Goal: Use online tool/utility: Use online tool/utility

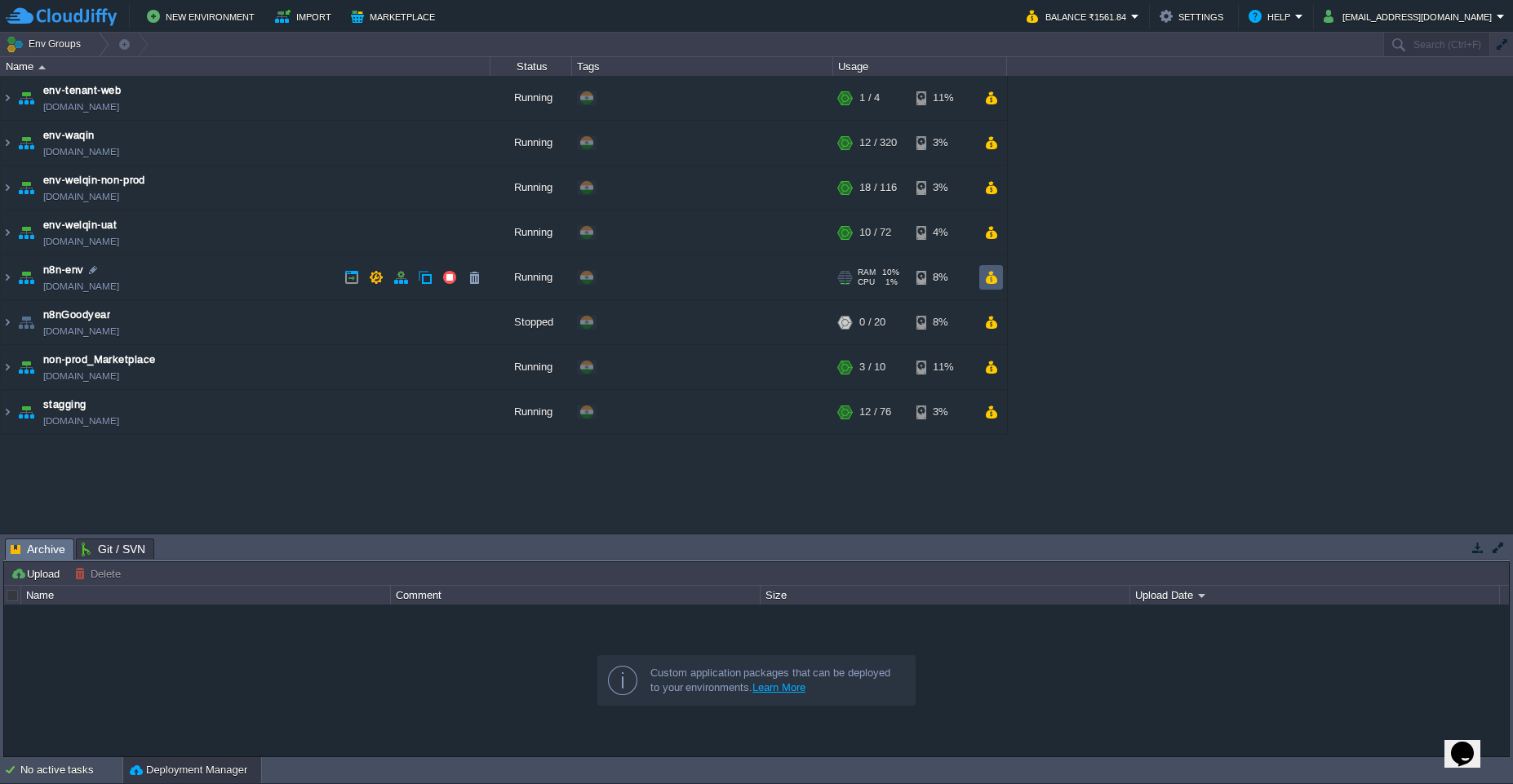
click at [989, 270] on button "button" at bounding box center [991, 277] width 13 height 14
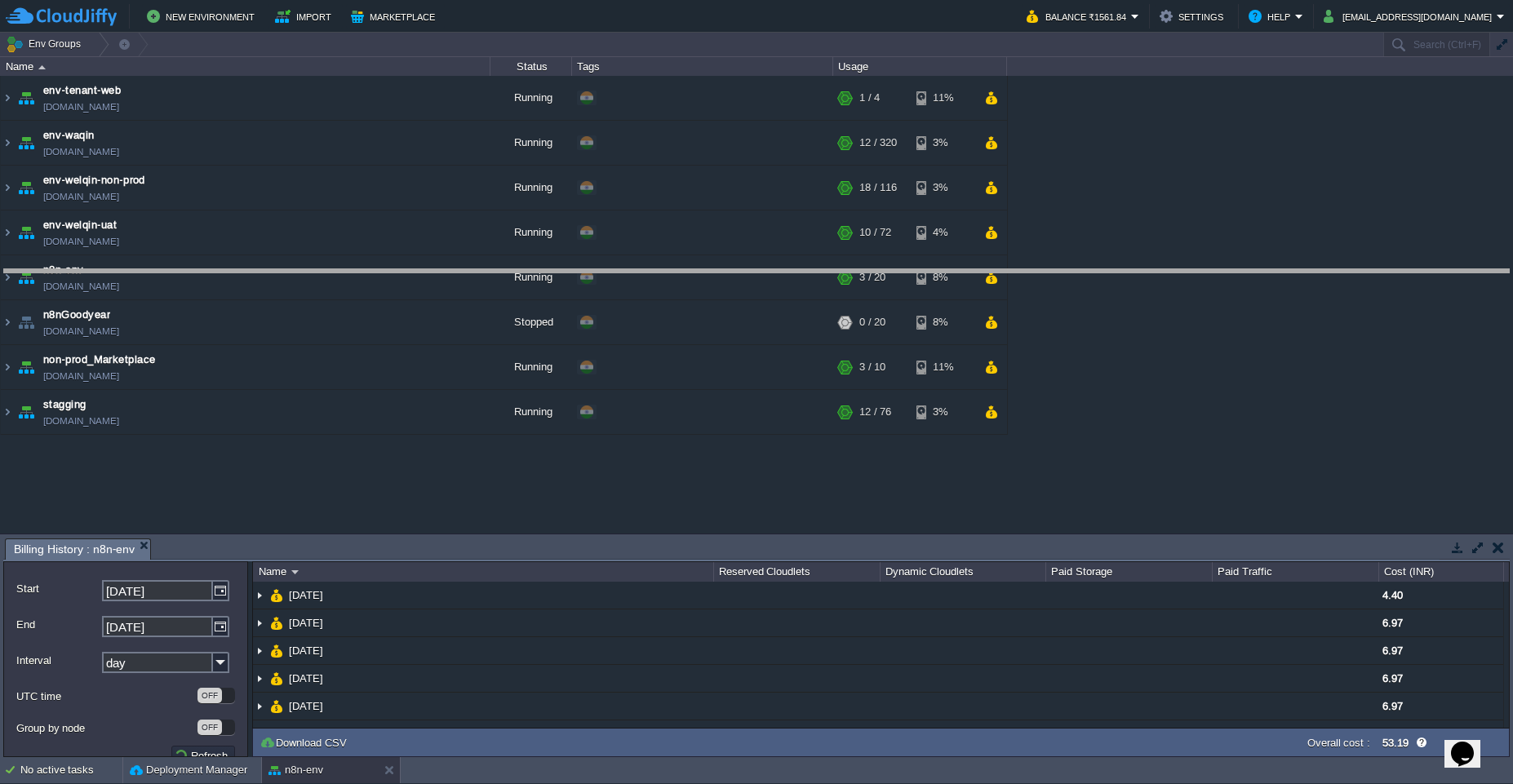
drag, startPoint x: 1204, startPoint y: 547, endPoint x: 1190, endPoint y: 278, distance: 269.4
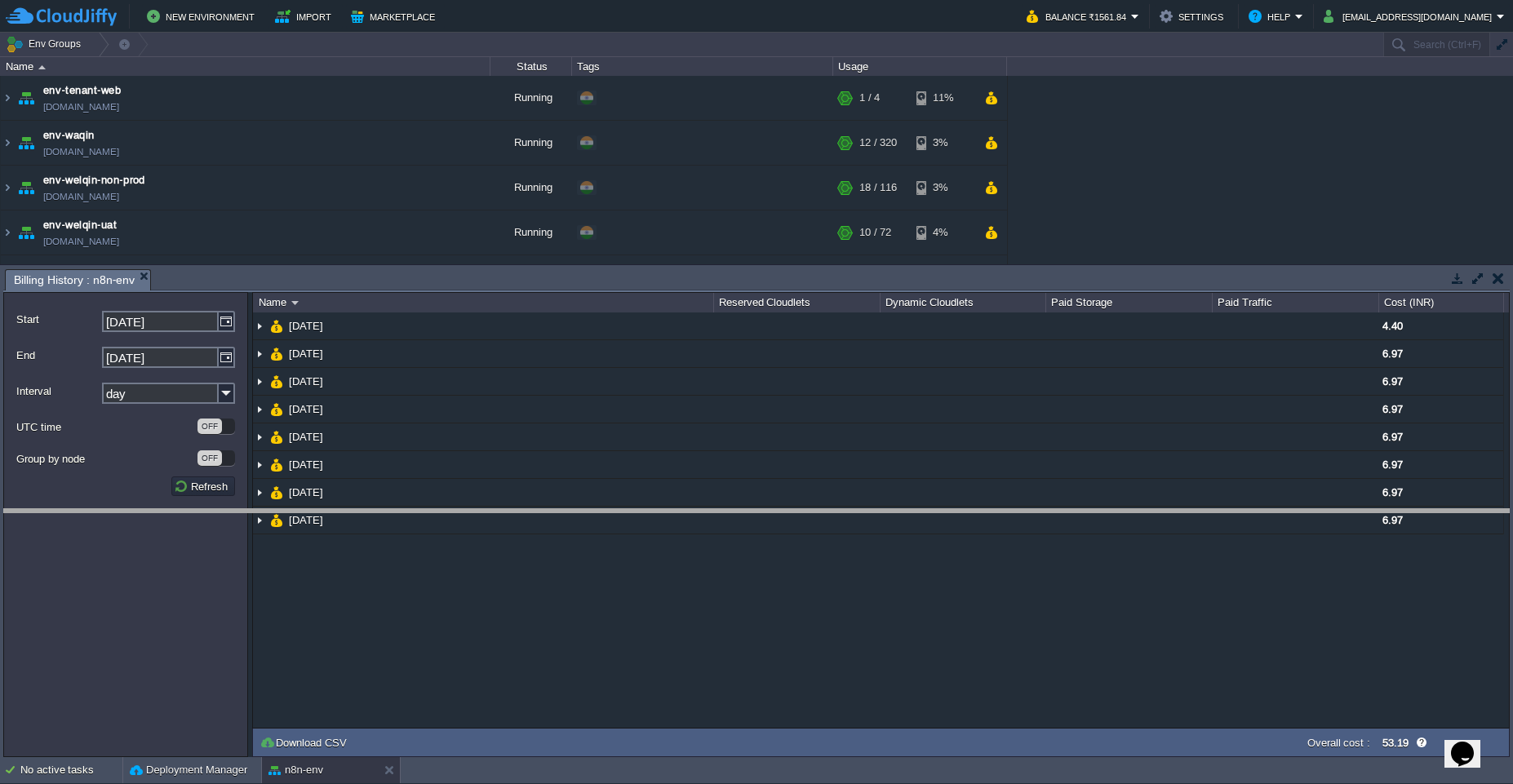
drag, startPoint x: 1243, startPoint y: 276, endPoint x: 1225, endPoint y: 517, distance: 241.7
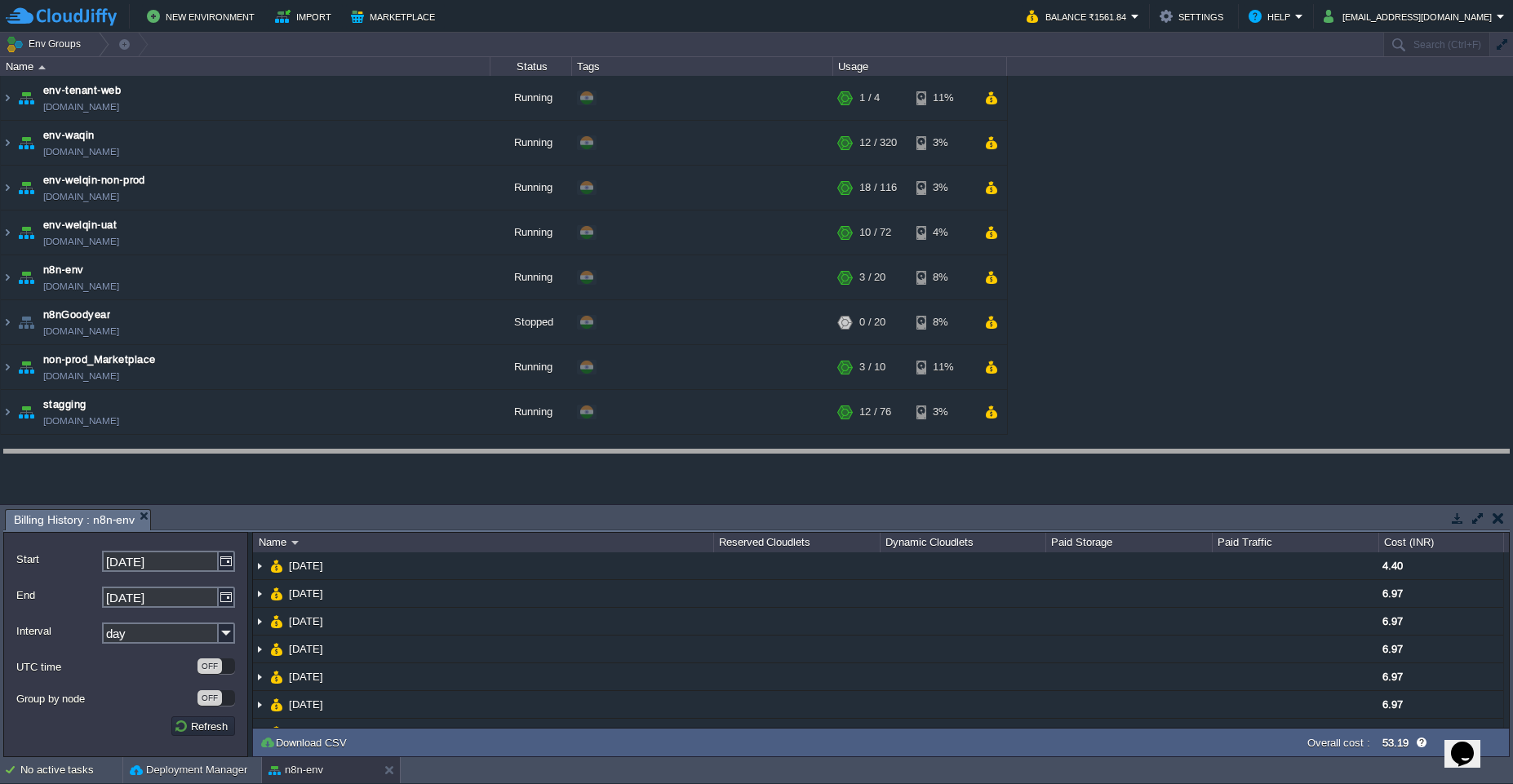
drag, startPoint x: 1045, startPoint y: 524, endPoint x: 1061, endPoint y: 465, distance: 61.1
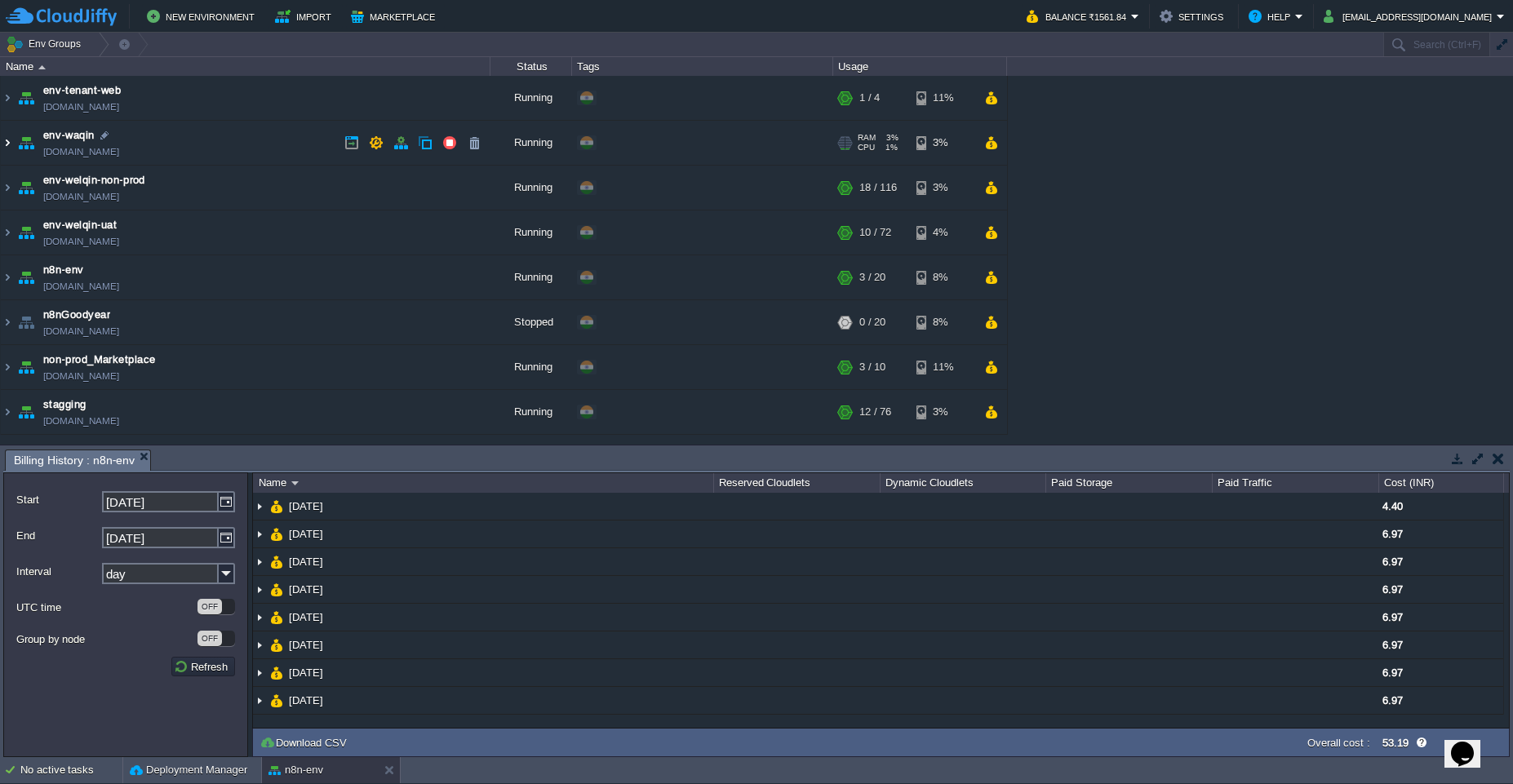
click at [7, 151] on img at bounding box center [7, 143] width 13 height 44
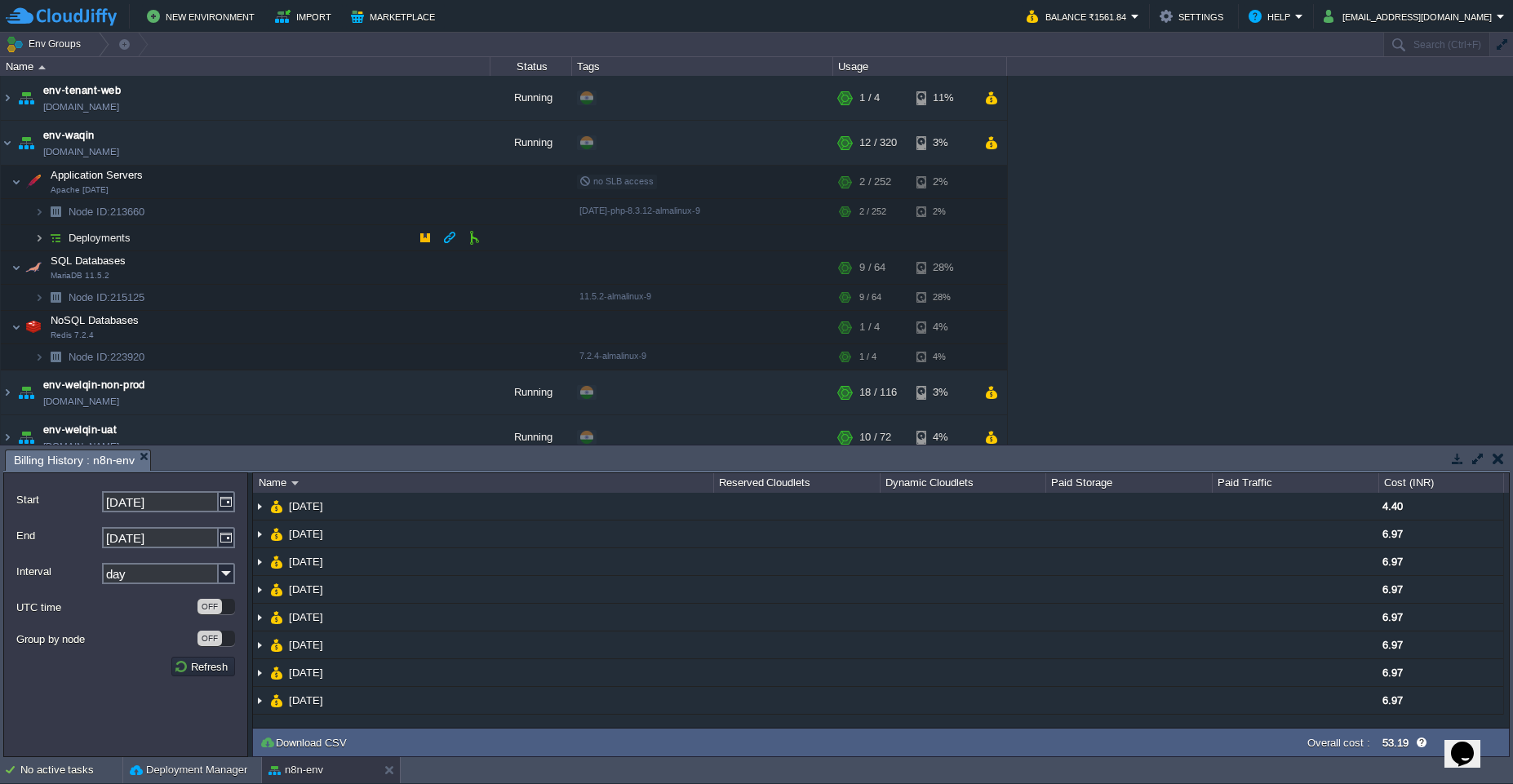
click at [40, 240] on img at bounding box center [39, 238] width 10 height 25
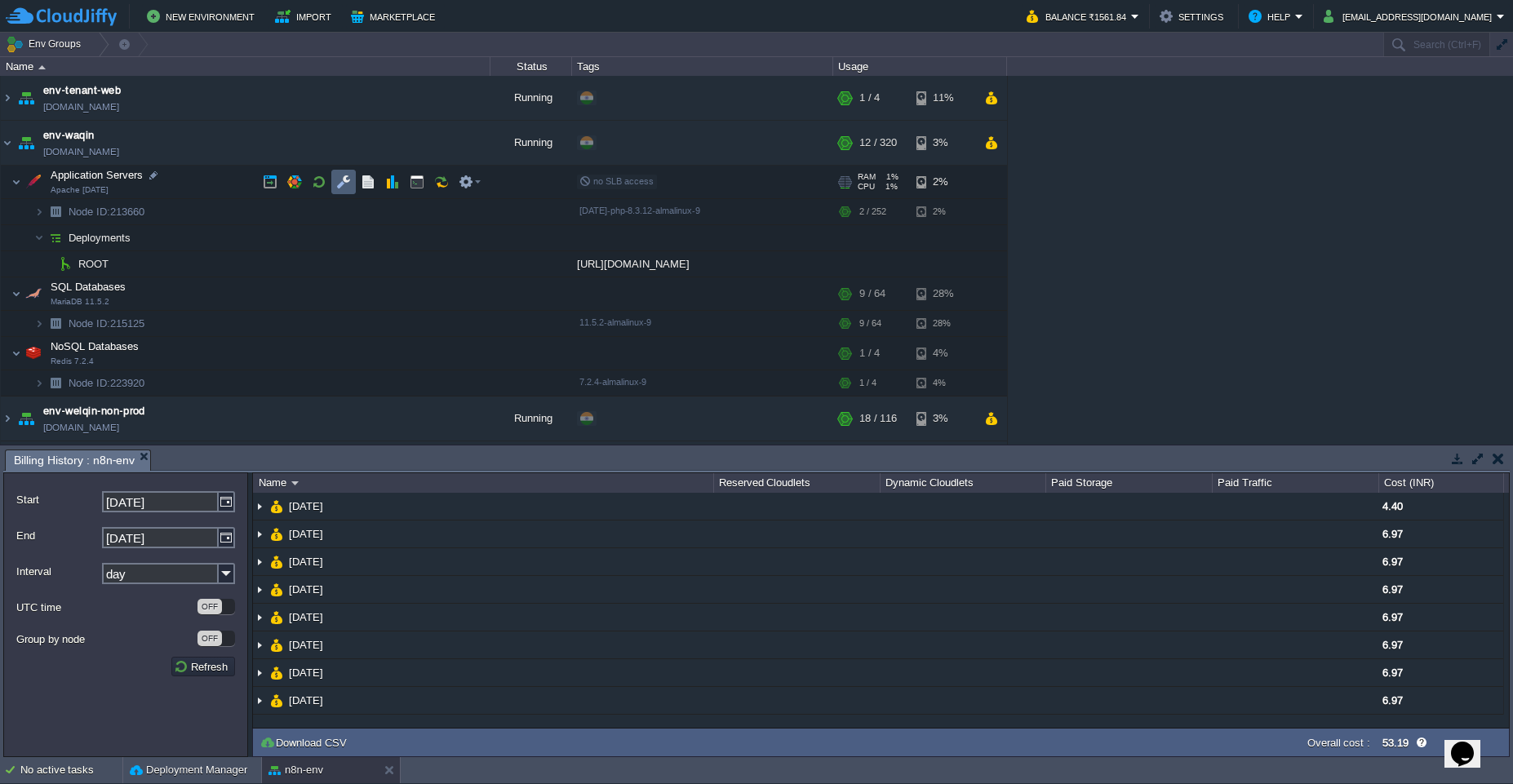
click at [352, 185] on td at bounding box center [343, 181] width 24 height 24
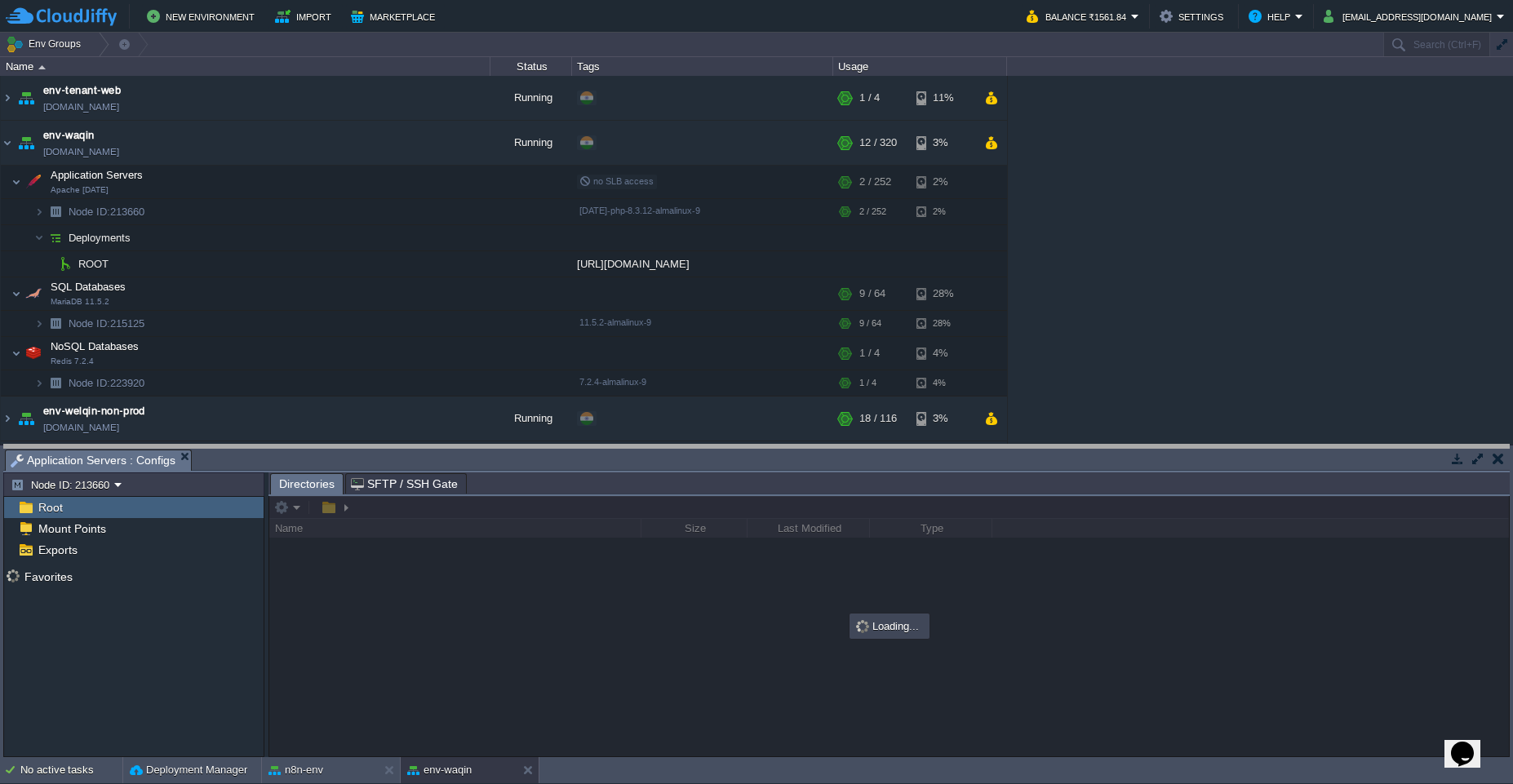
drag, startPoint x: 761, startPoint y: 467, endPoint x: 815, endPoint y: 214, distance: 258.7
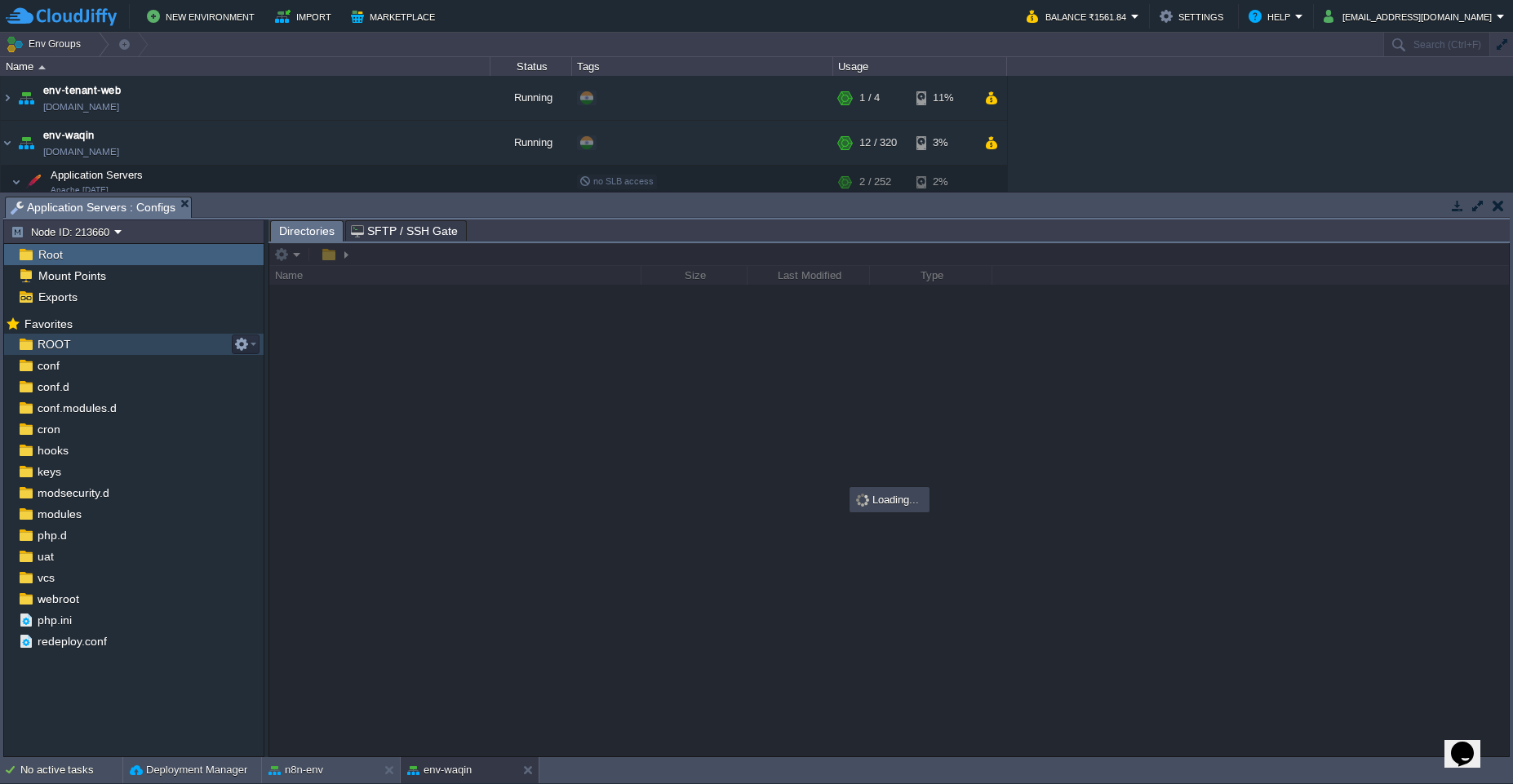
click at [86, 349] on div "ROOT" at bounding box center [134, 344] width 259 height 22
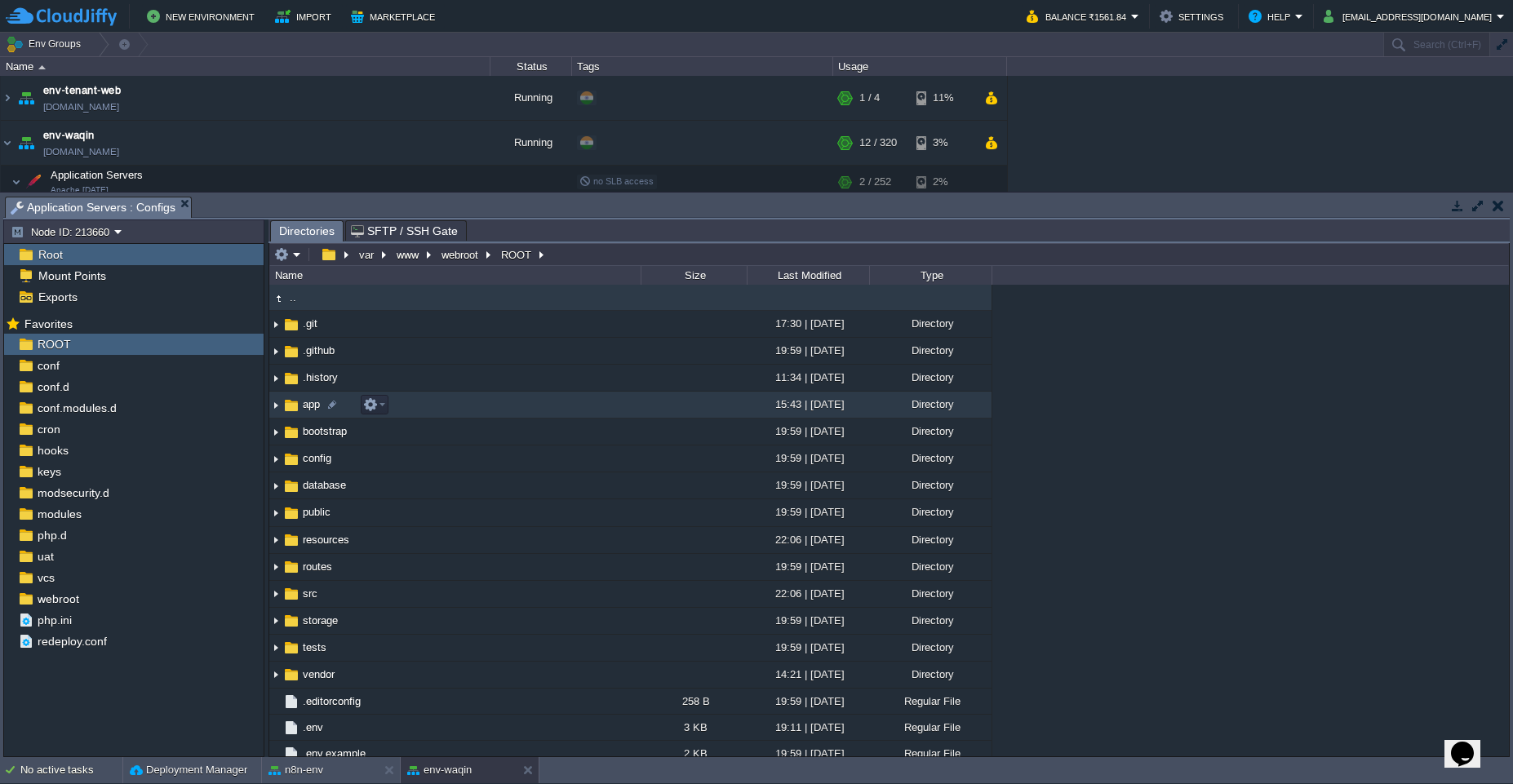
click at [277, 410] on img at bounding box center [275, 405] width 13 height 25
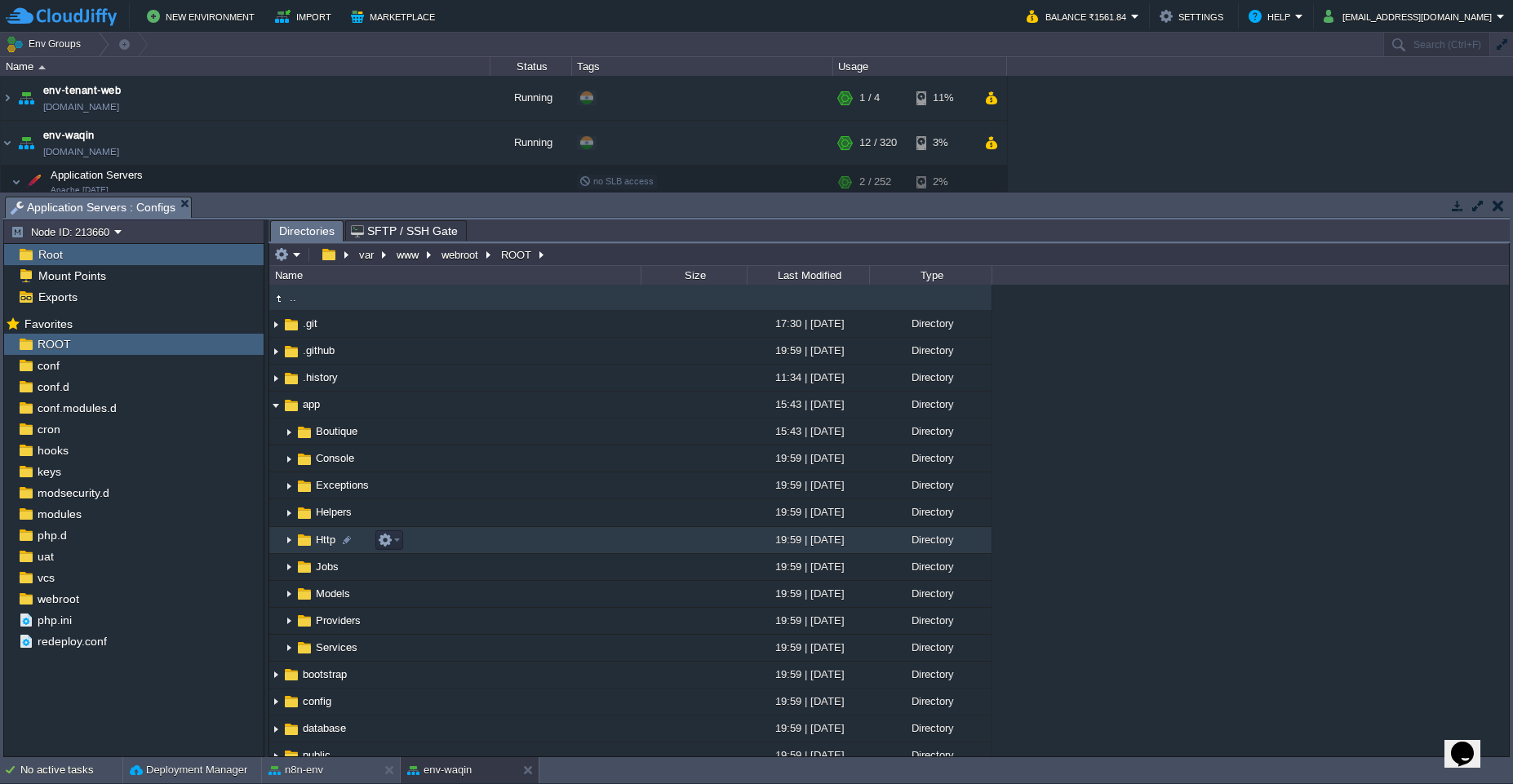
click at [284, 545] on img at bounding box center [289, 540] width 13 height 25
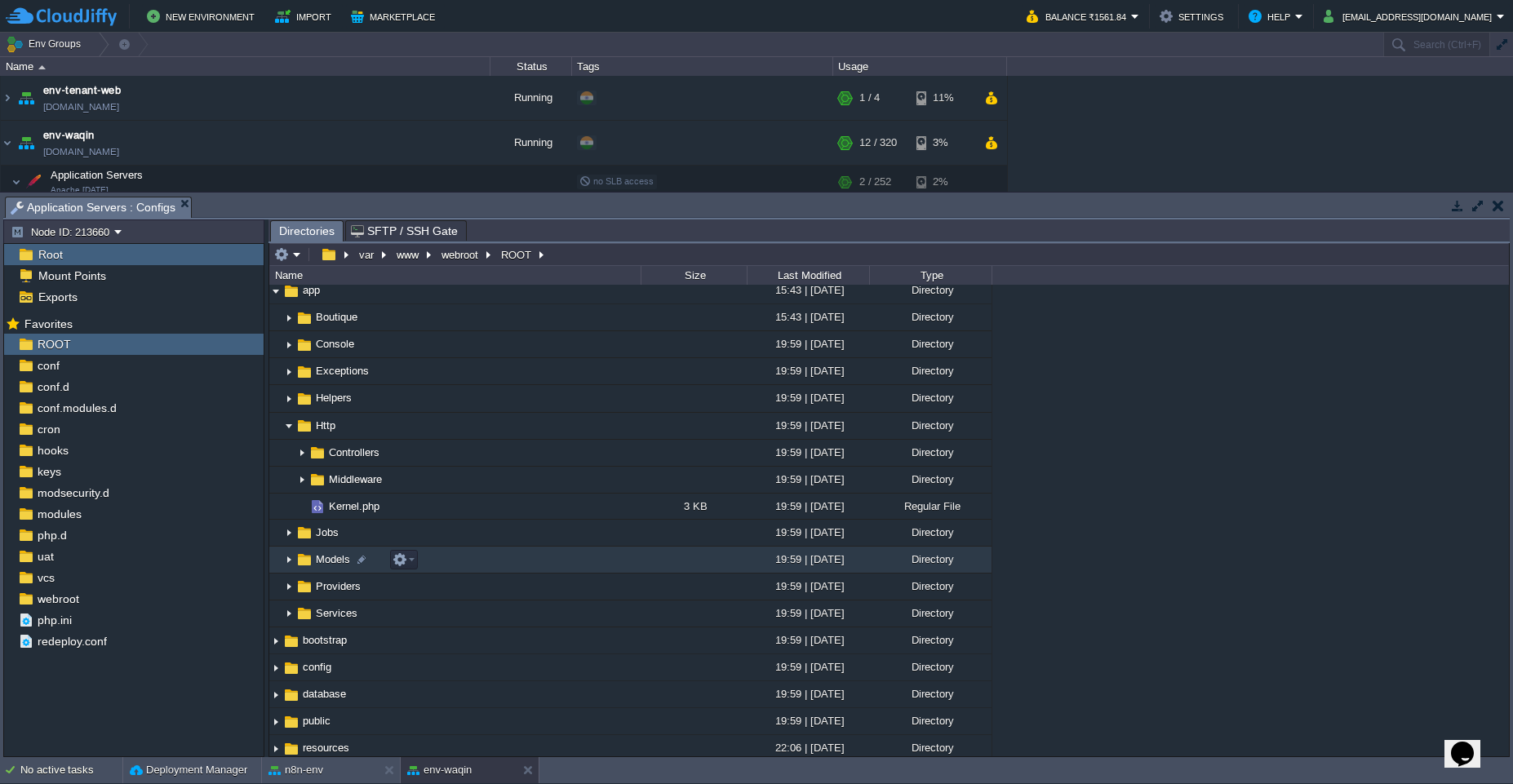
scroll to position [147, 0]
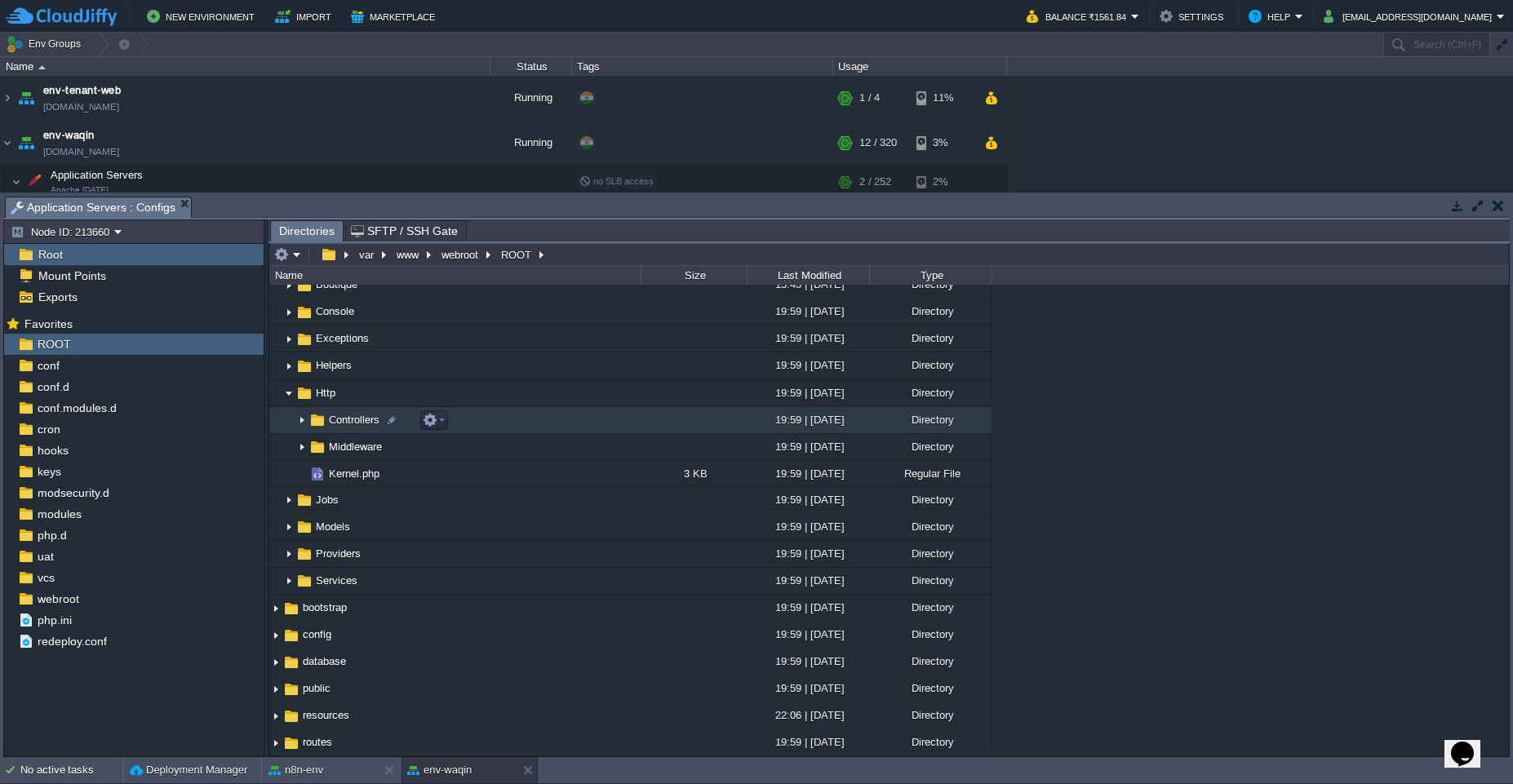
click at [303, 422] on img at bounding box center [302, 421] width 13 height 25
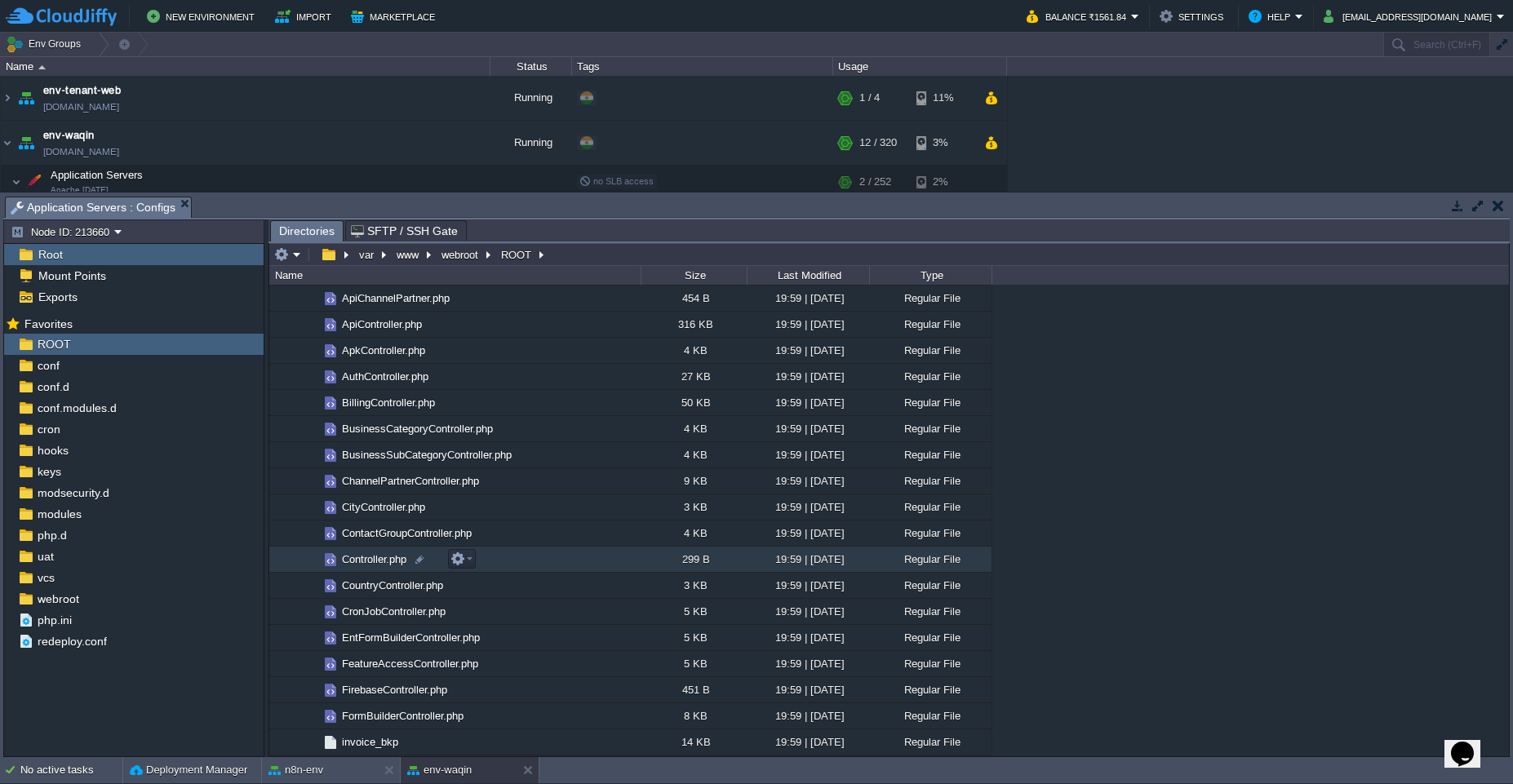
scroll to position [293, 0]
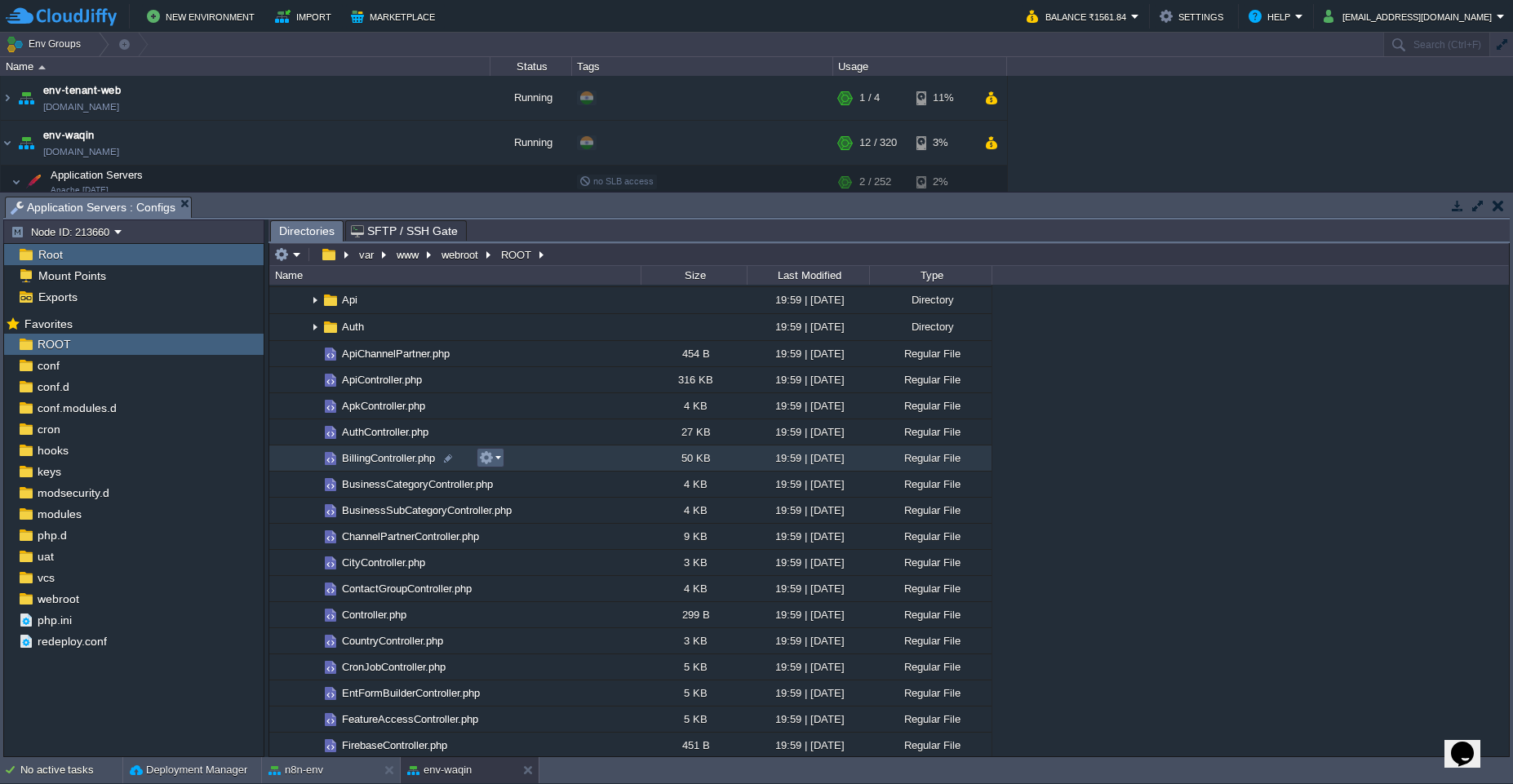
click at [490, 457] on button "button" at bounding box center [486, 457] width 14 height 14
click at [522, 478] on span "Open" at bounding box center [514, 480] width 25 height 13
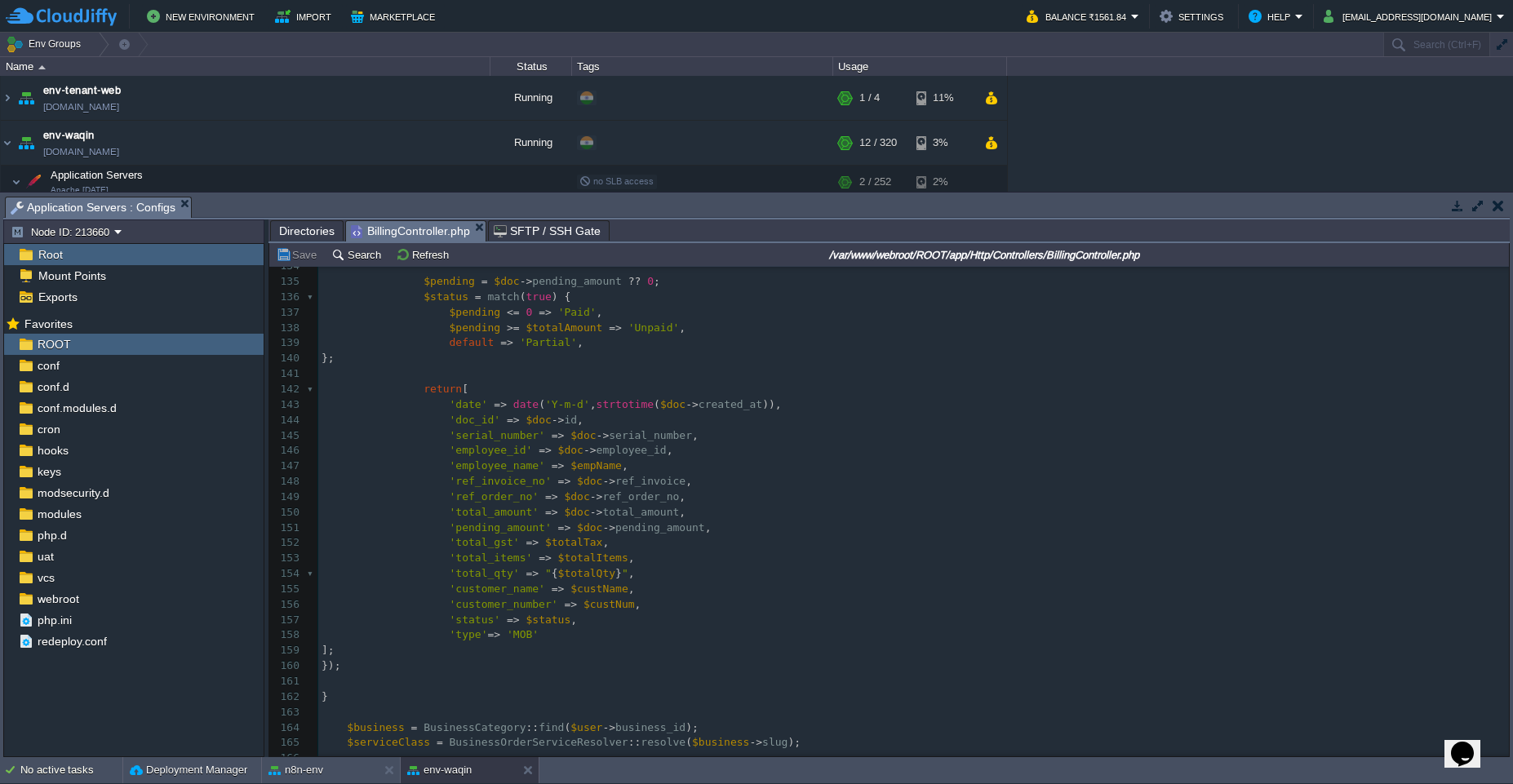
scroll to position [0, 0]
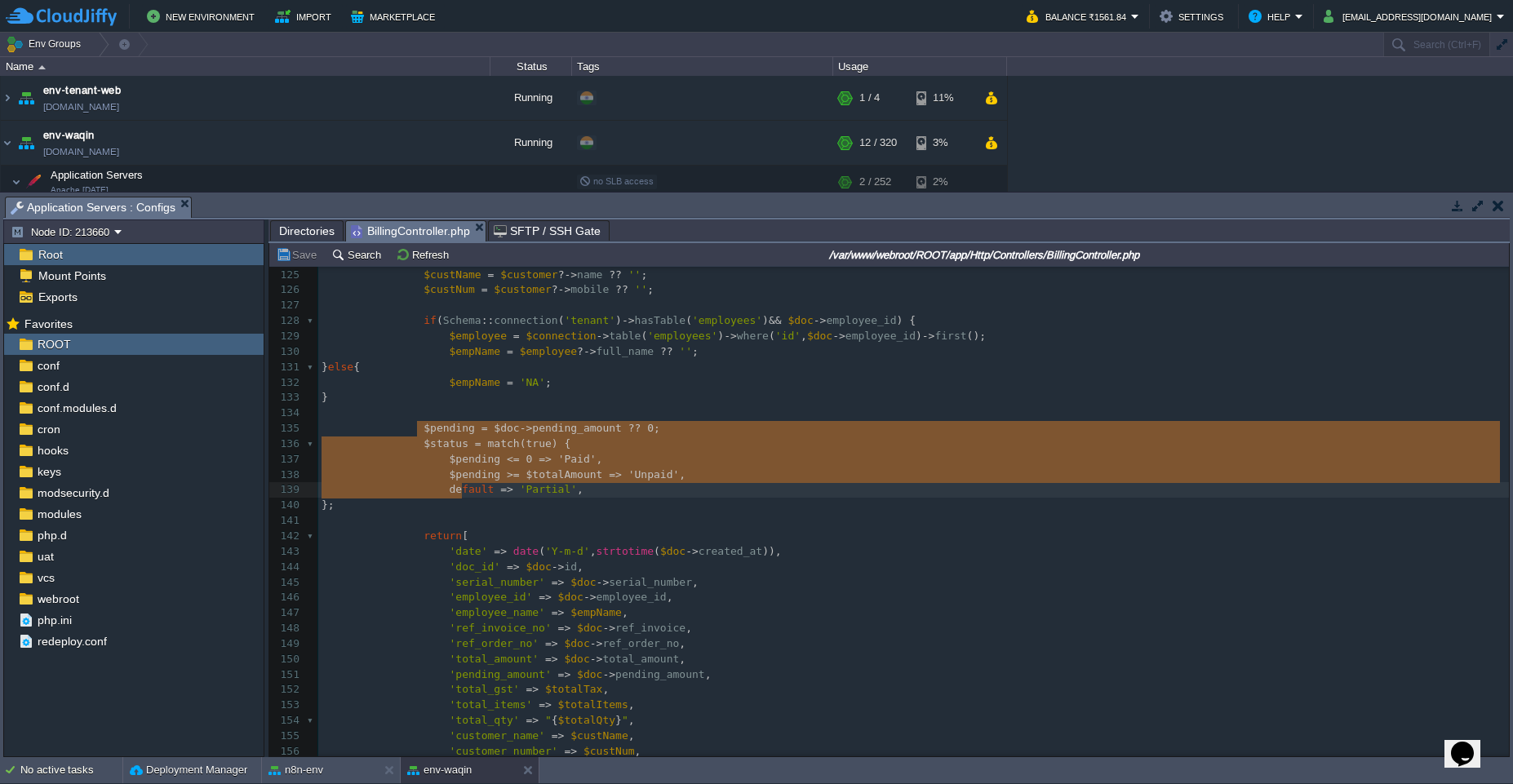
type textarea "$pending = $doc->pending_amount ?? 0; $status = match (true) { $pending <= 0 =>…"
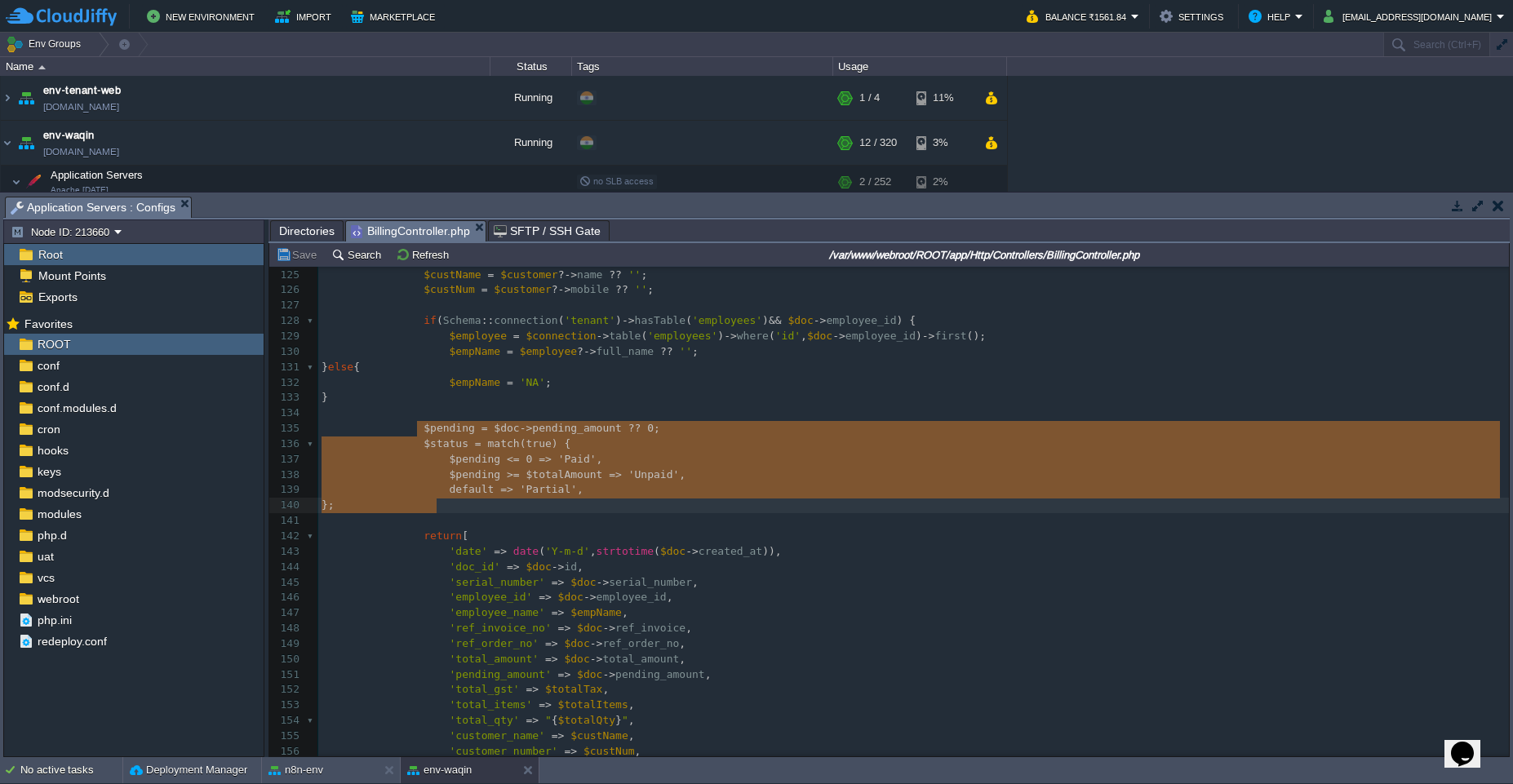
drag, startPoint x: 420, startPoint y: 427, endPoint x: 461, endPoint y: 499, distance: 82.9
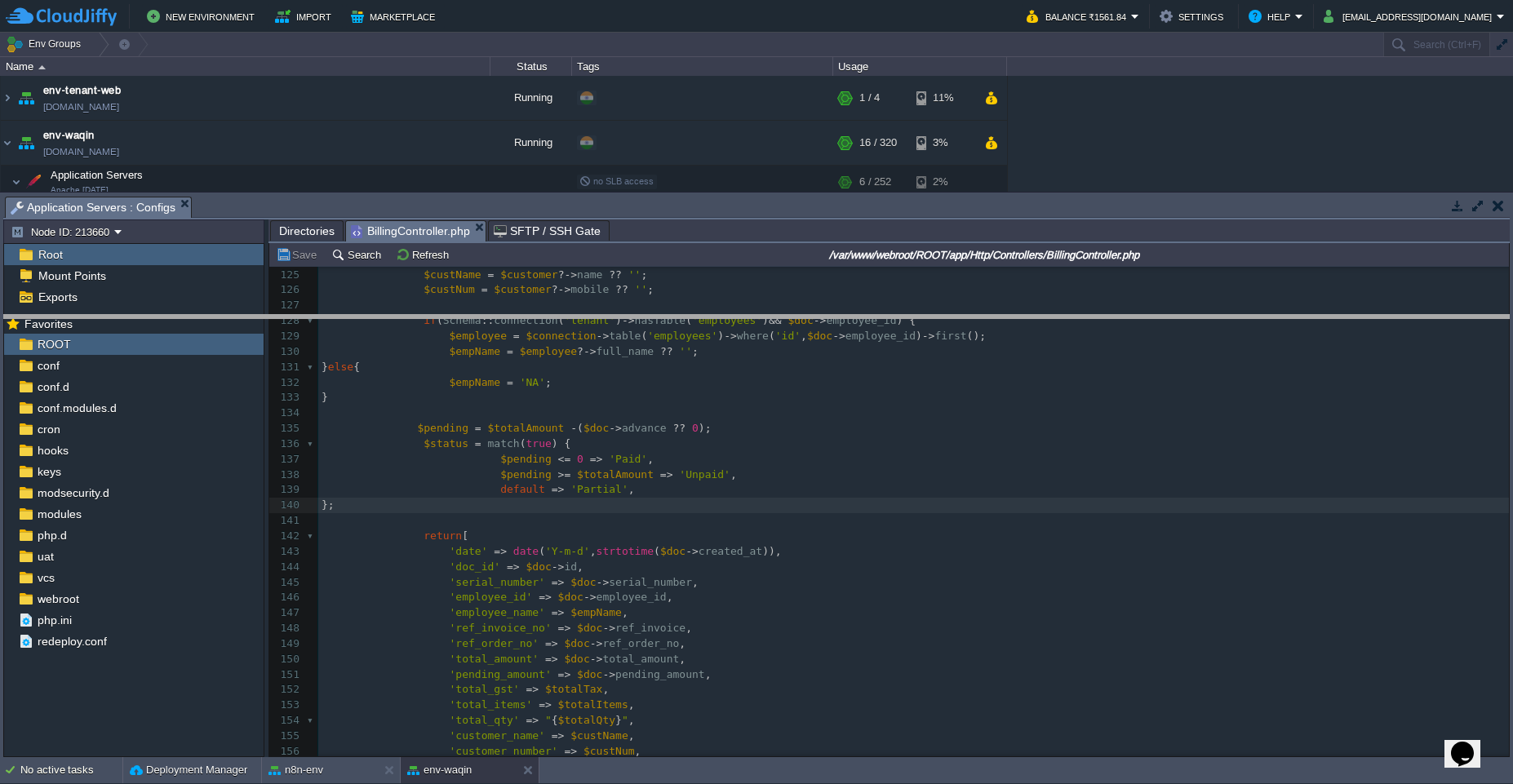
drag, startPoint x: 650, startPoint y: 217, endPoint x: 617, endPoint y: 335, distance: 122.5
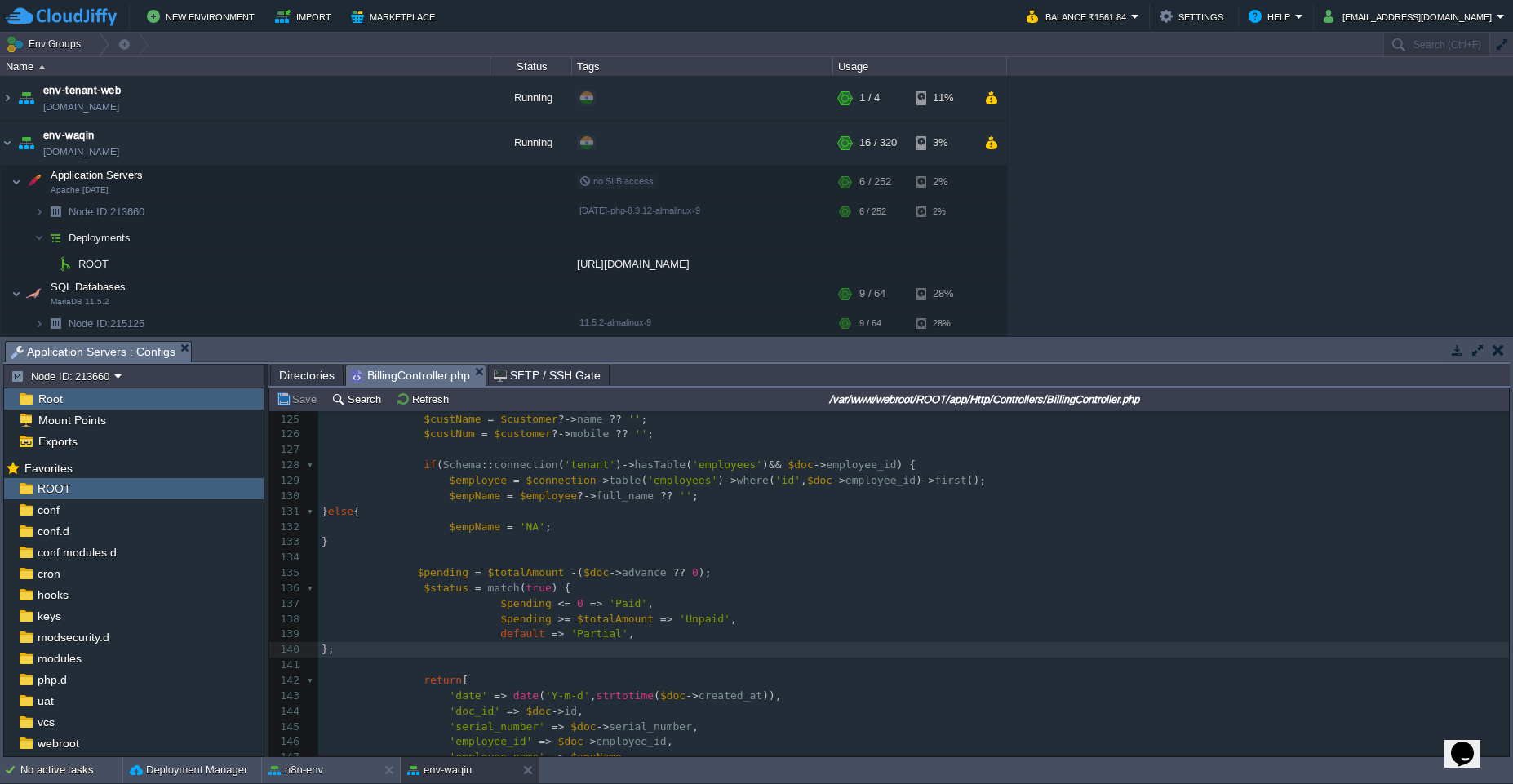
click at [765, 578] on pre "$pending = $totalAmount - ( $doc -> advance ?? 0 );" at bounding box center [914, 572] width 1191 height 15
type textarea "$pending = $doc->pending_amount ?? 0; $status = match (true) { $pending <= 0 =>…"
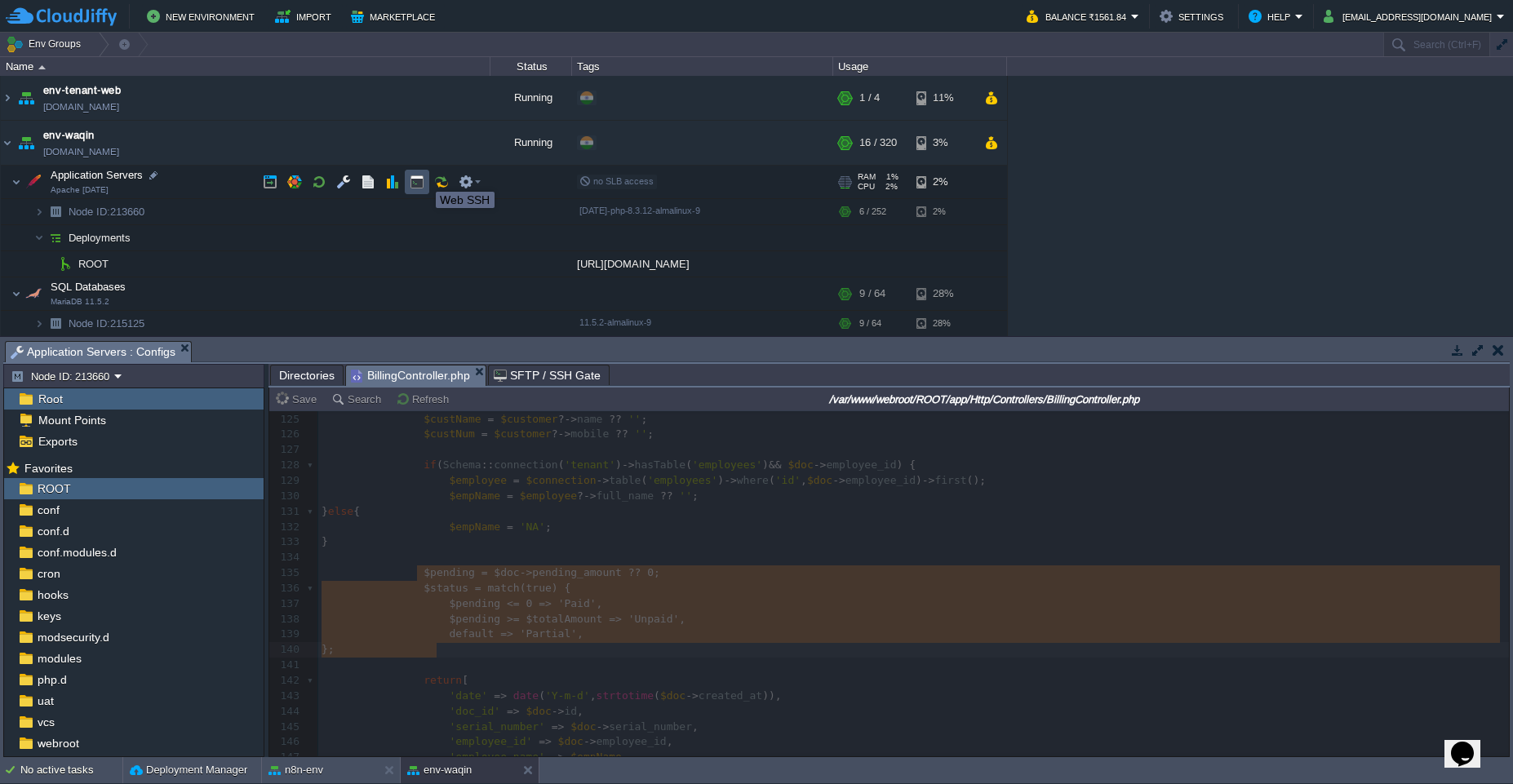
click at [424, 177] on button "button" at bounding box center [417, 182] width 14 height 14
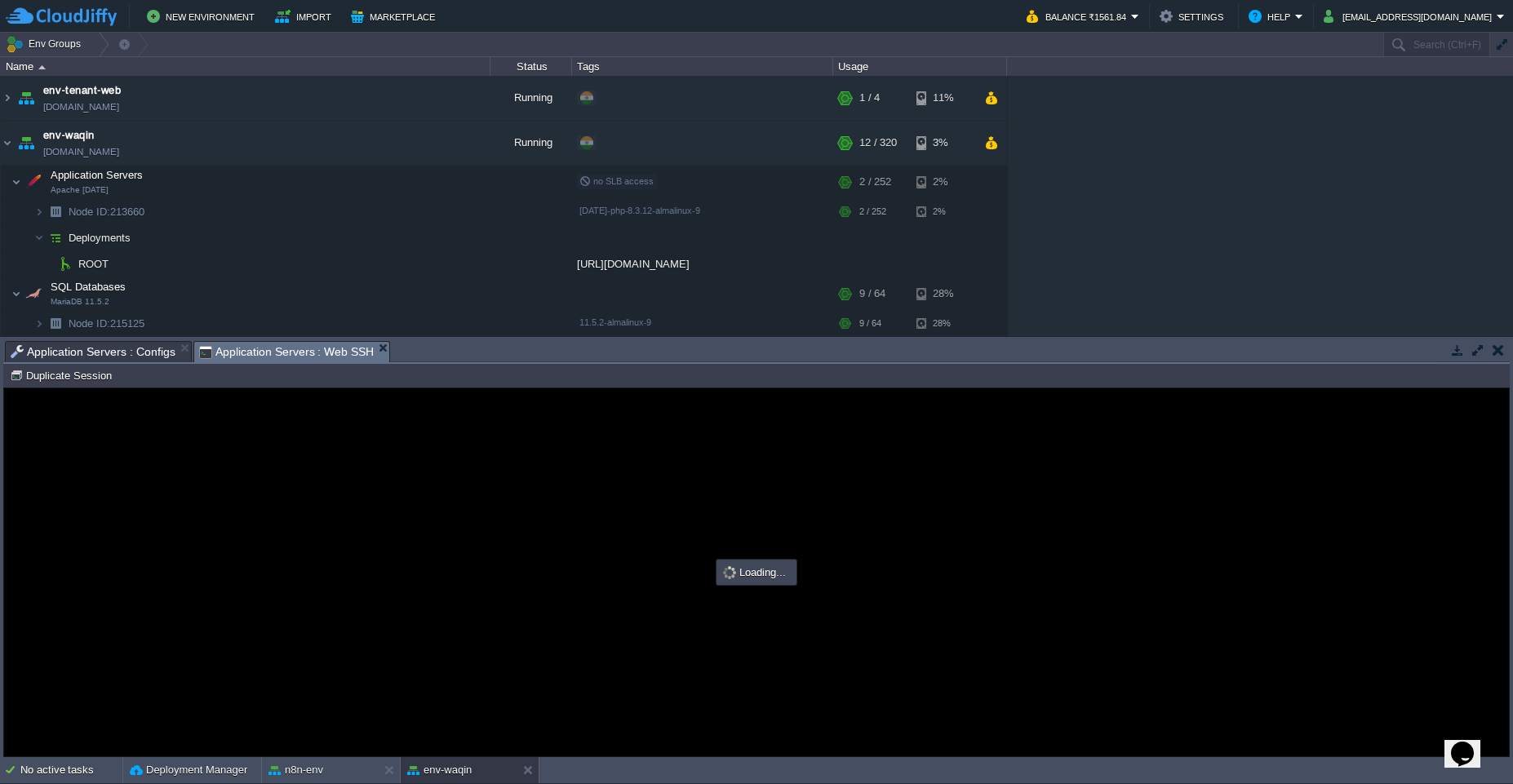
type input "#000000"
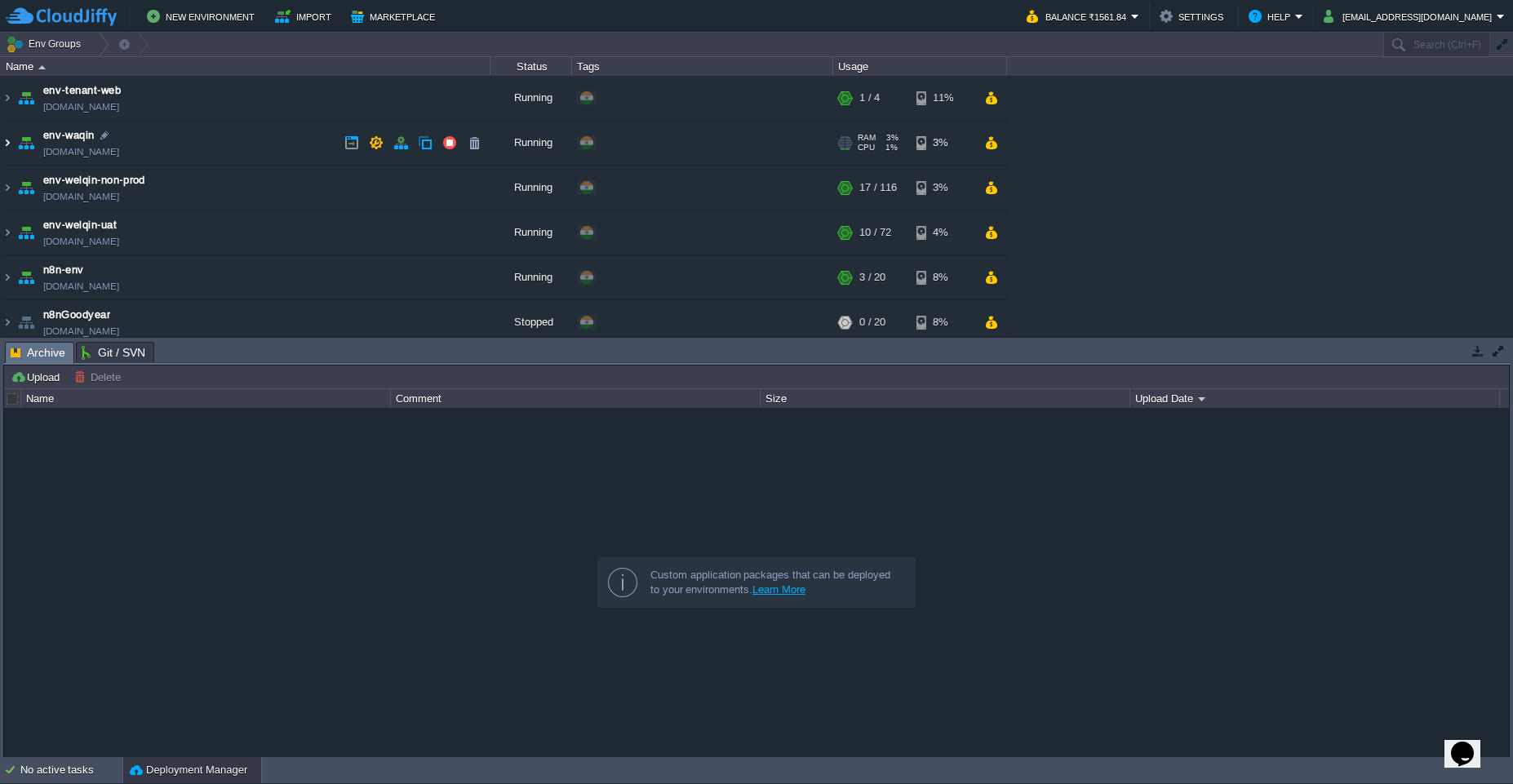
click at [8, 149] on img at bounding box center [7, 143] width 13 height 44
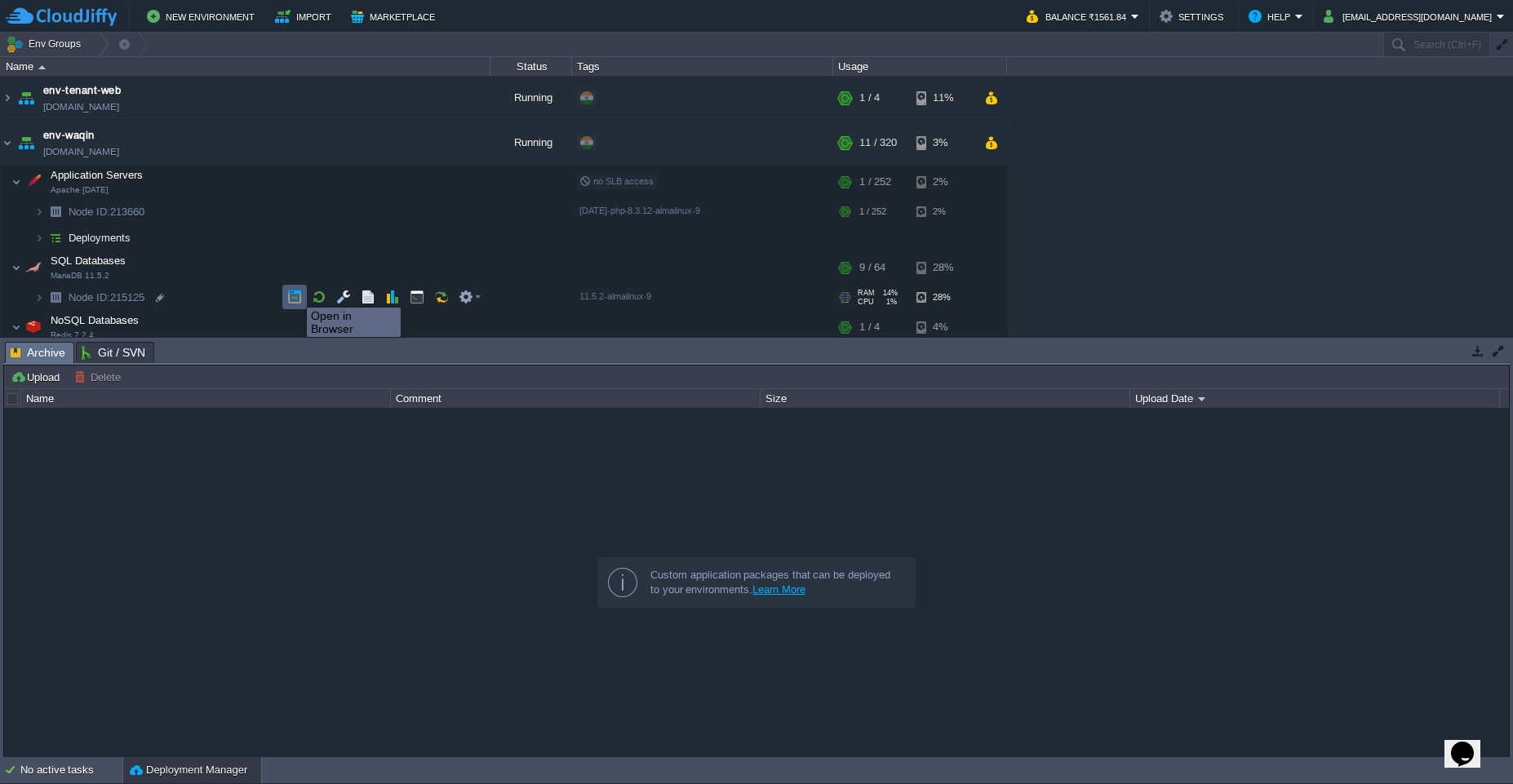
click at [294, 293] on button "button" at bounding box center [294, 297] width 14 height 14
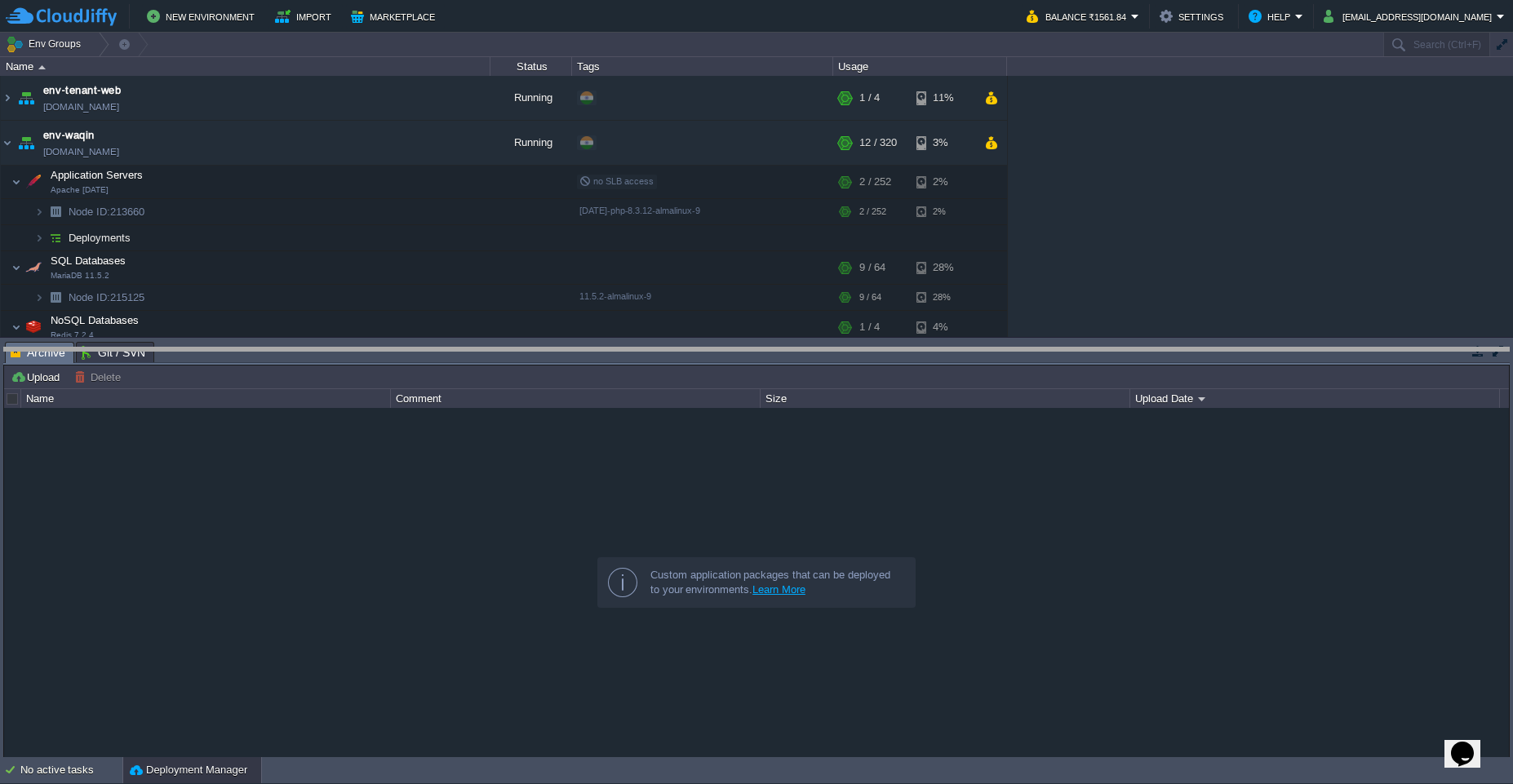
drag, startPoint x: 584, startPoint y: 356, endPoint x: 574, endPoint y: 535, distance: 179.3
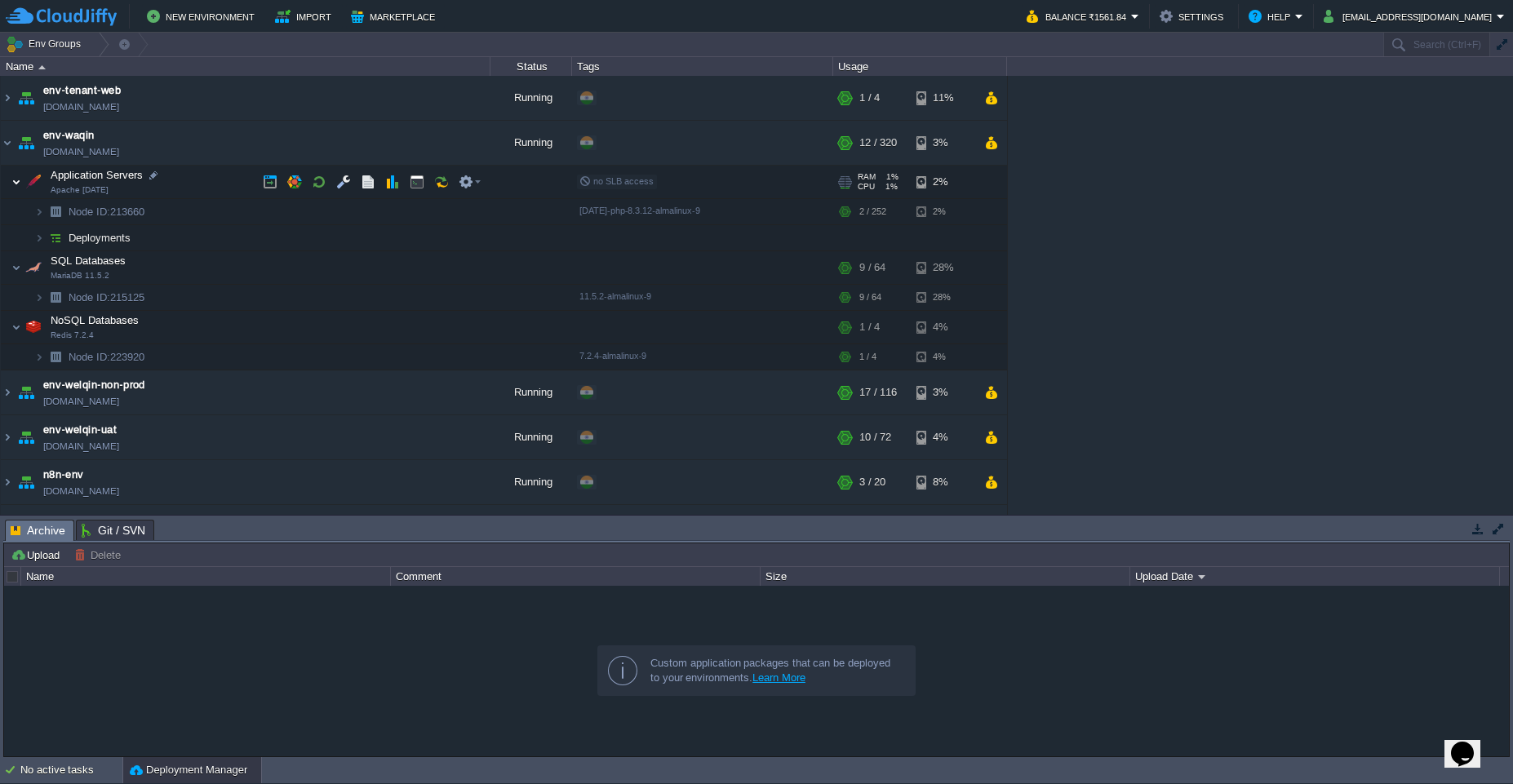
click at [17, 188] on img at bounding box center [16, 182] width 10 height 32
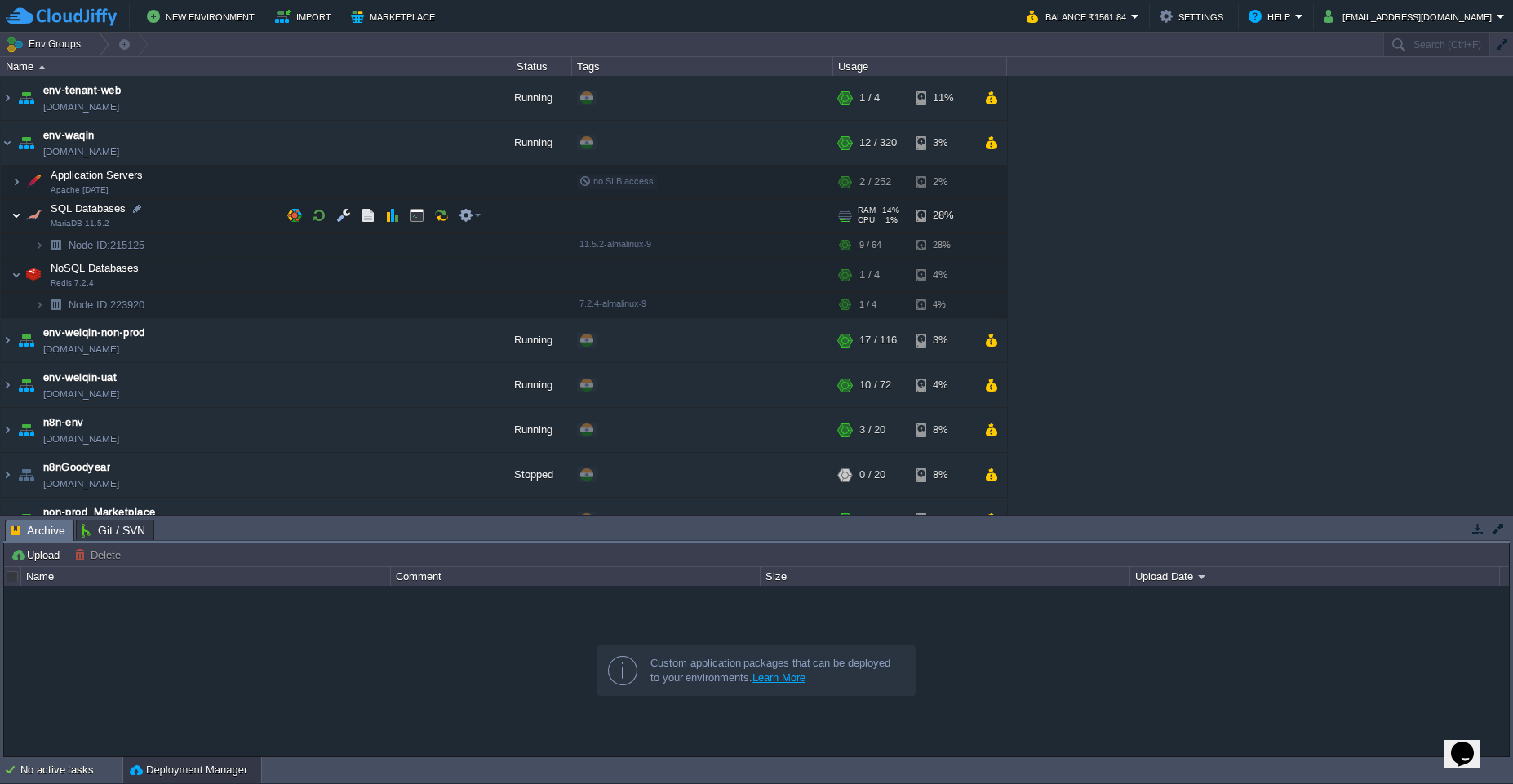
click at [15, 221] on img at bounding box center [16, 215] width 10 height 32
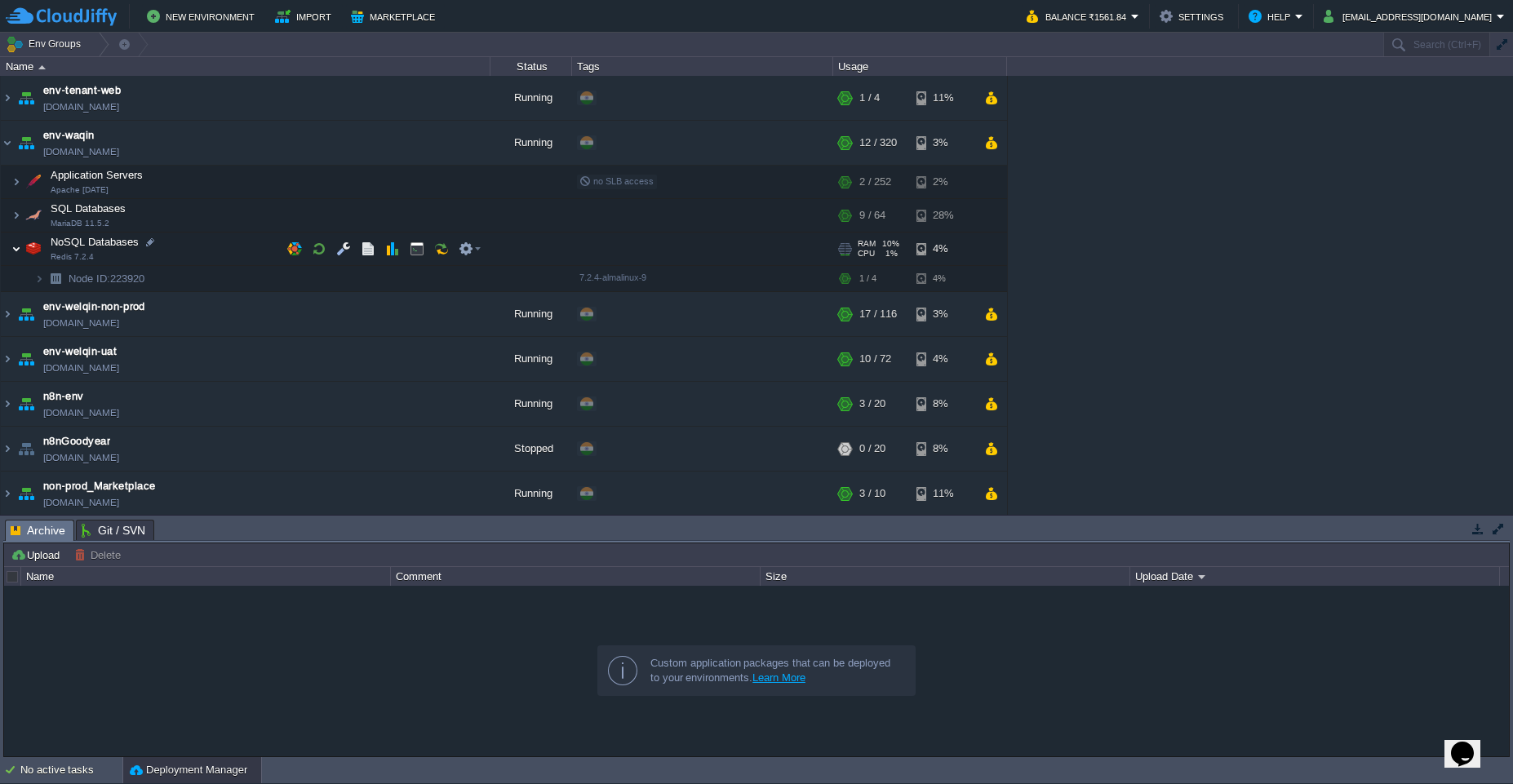
click at [13, 250] on img at bounding box center [16, 248] width 10 height 32
